Goal: Answer question/provide support: Share knowledge or assist other users

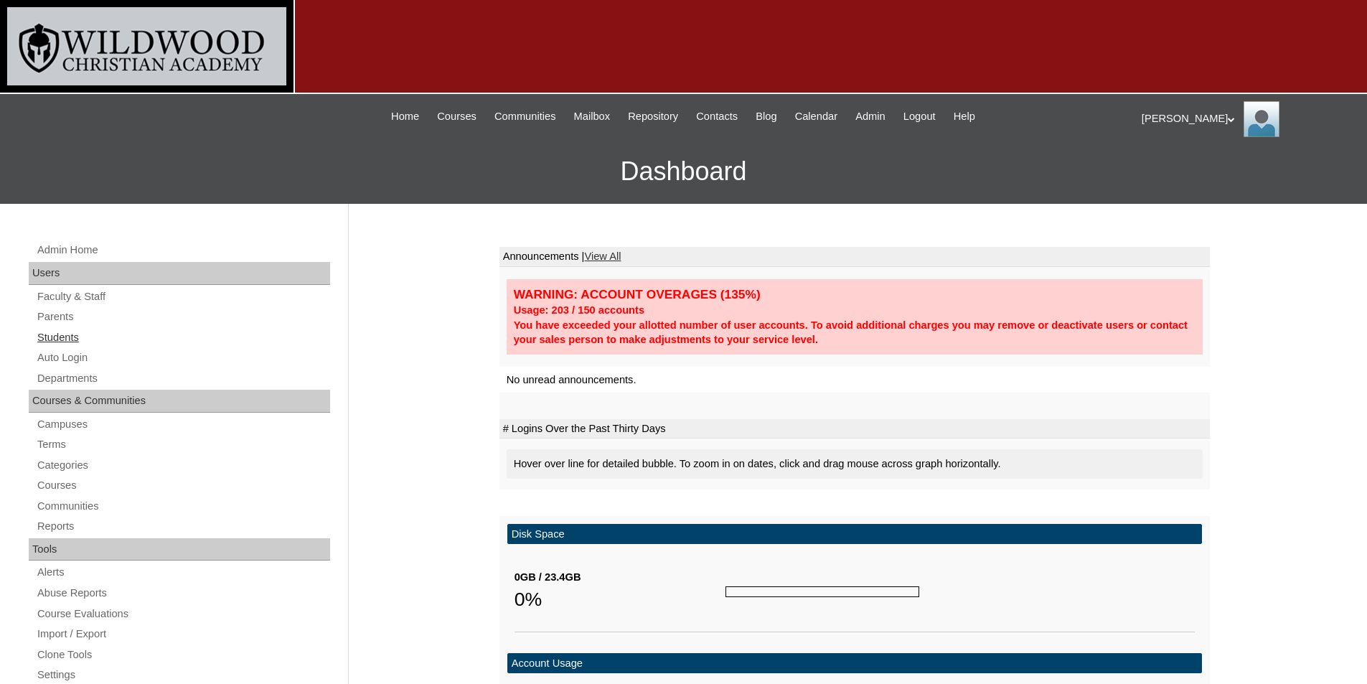
click at [58, 334] on link "Students" at bounding box center [183, 338] width 294 height 18
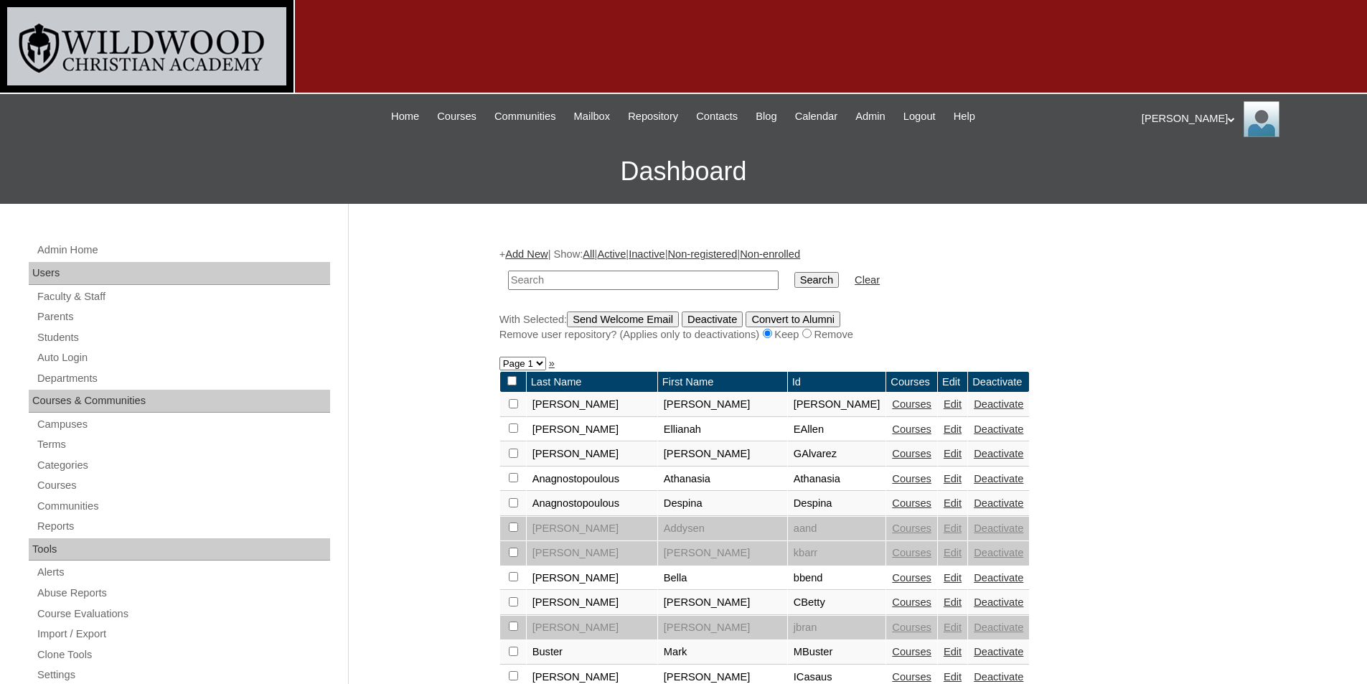
click at [79, 362] on link "Auto Login" at bounding box center [183, 358] width 294 height 18
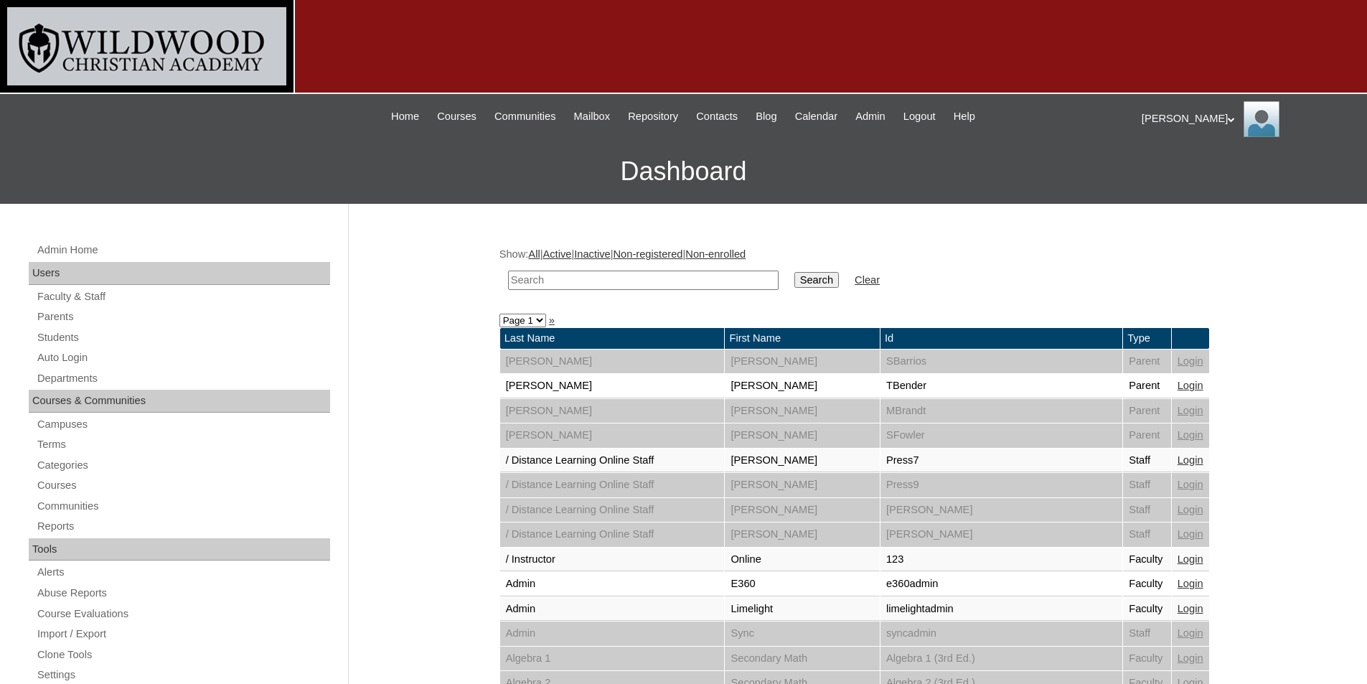
click at [585, 282] on input "text" at bounding box center [643, 279] width 270 height 19
type input "gro"
click at [794, 272] on input "Search" at bounding box center [816, 280] width 44 height 16
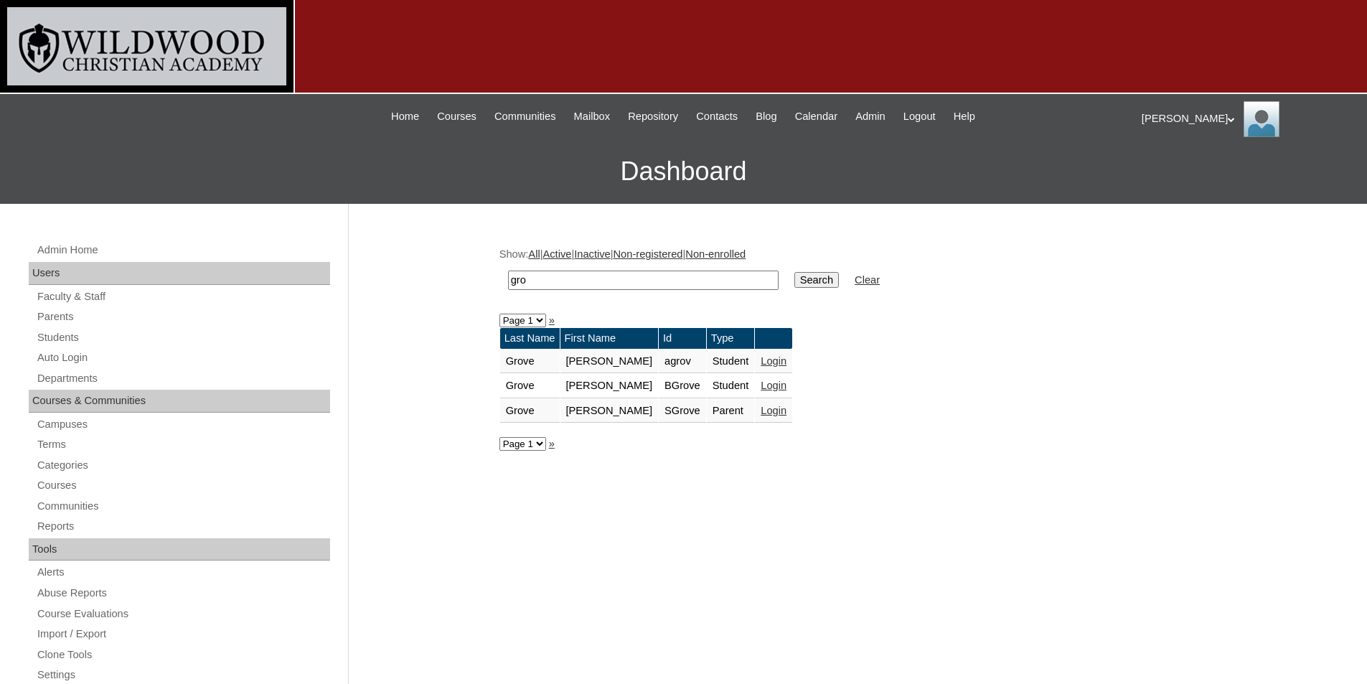
click at [755, 419] on td "Login" at bounding box center [773, 411] width 37 height 24
click at [760, 413] on link "Login" at bounding box center [773, 410] width 26 height 11
